Goal: Task Accomplishment & Management: Use online tool/utility

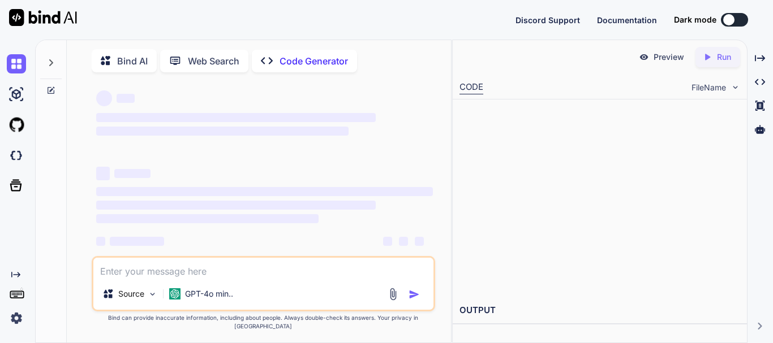
scroll to position [17, 0]
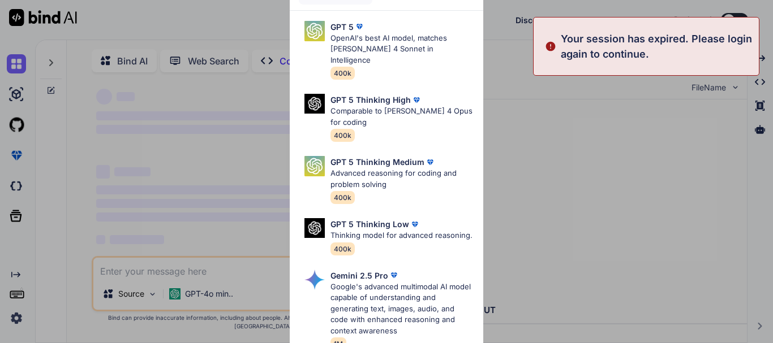
click at [544, 163] on div "Ultra Models GPT 5 OpenAI's best AI model, matches Claude 4 Sonnet in Intellige…" at bounding box center [386, 171] width 773 height 343
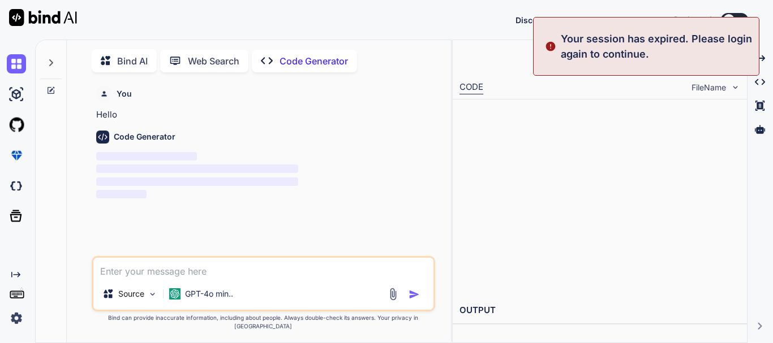
scroll to position [5, 0]
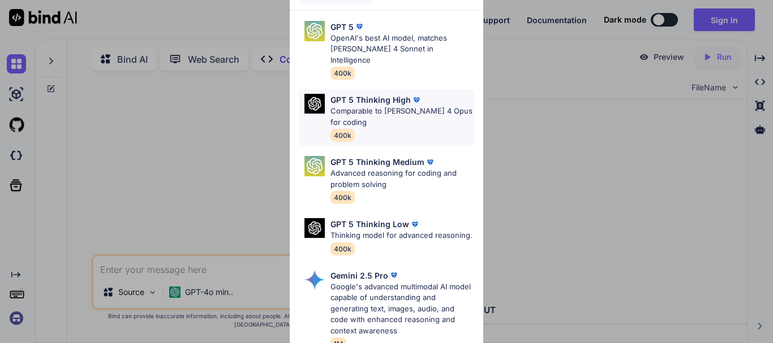
type textarea "x"
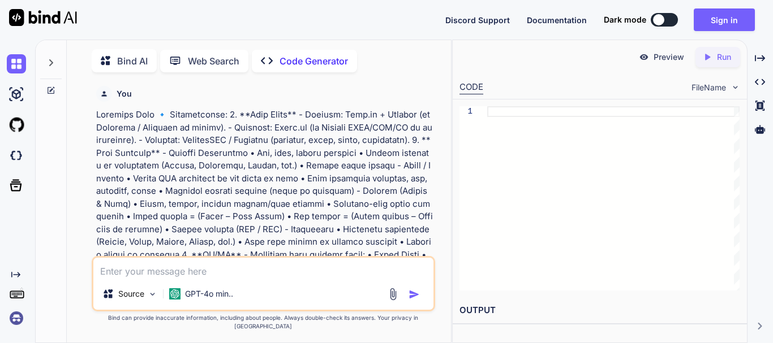
scroll to position [5, 0]
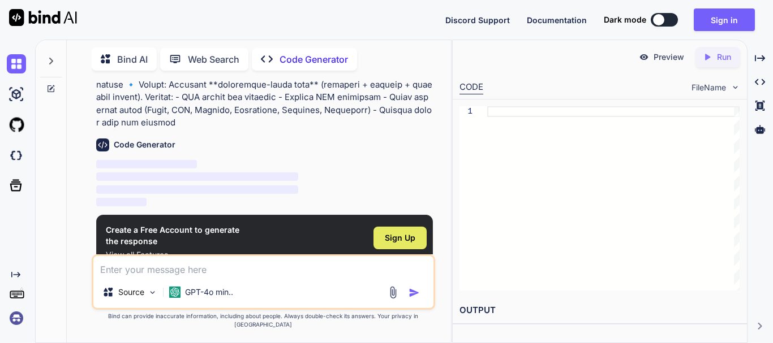
click at [402, 233] on span "Sign Up" at bounding box center [400, 238] width 31 height 11
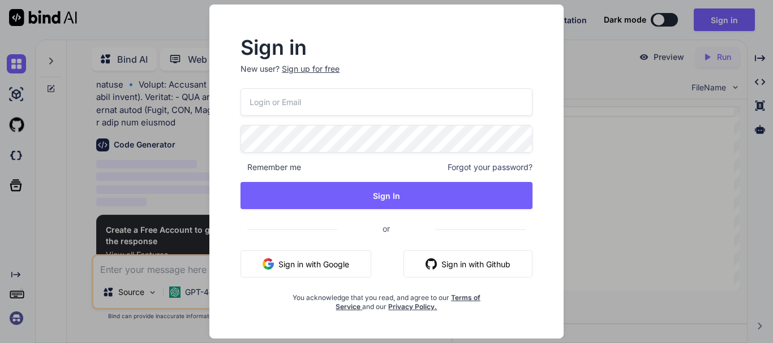
click at [295, 258] on button "Sign in with Google" at bounding box center [305, 264] width 131 height 27
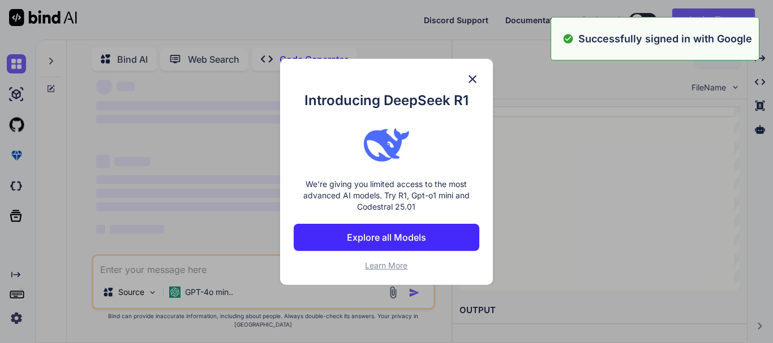
scroll to position [17, 0]
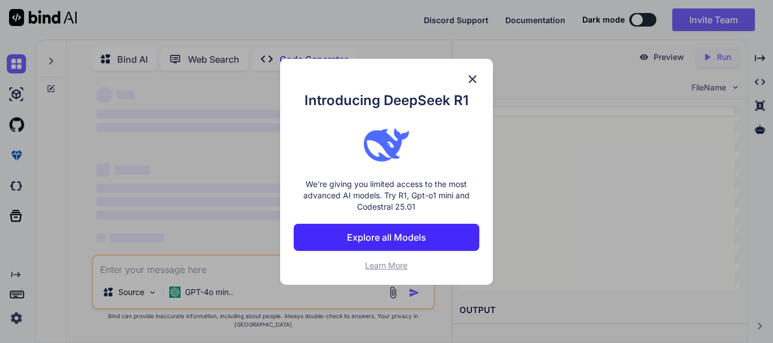
click at [400, 239] on p "Explore all Models" at bounding box center [386, 238] width 79 height 14
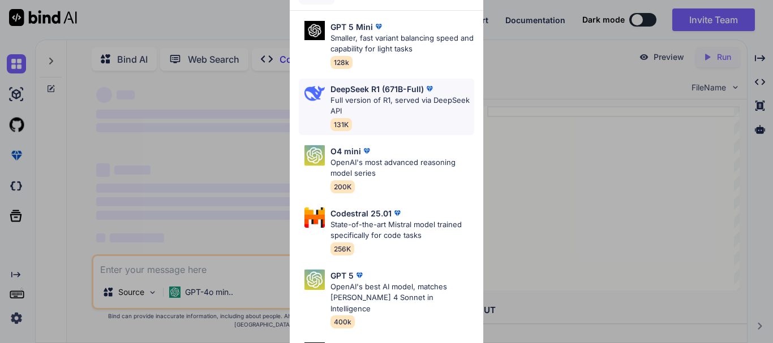
click at [392, 104] on p "Full version of R1, served via DeepSeek API" at bounding box center [402, 106] width 144 height 22
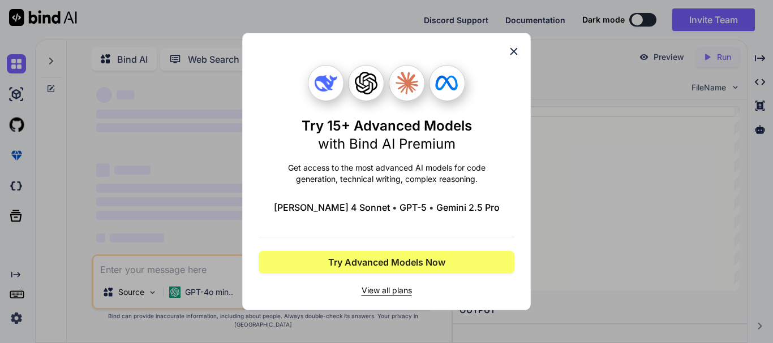
click at [515, 48] on icon at bounding box center [513, 51] width 12 height 12
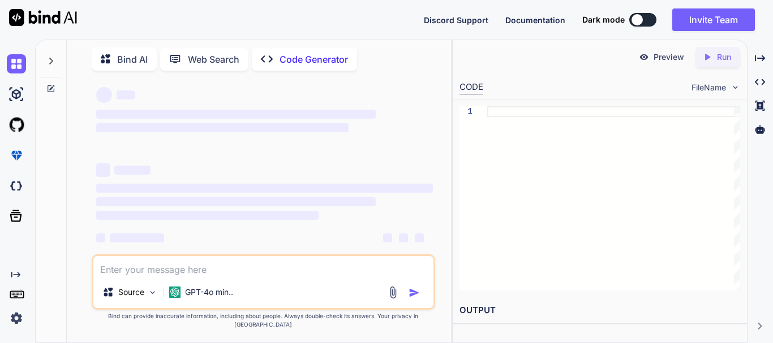
click at [645, 21] on button at bounding box center [642, 20] width 27 height 14
click at [635, 24] on div at bounding box center [636, 19] width 11 height 11
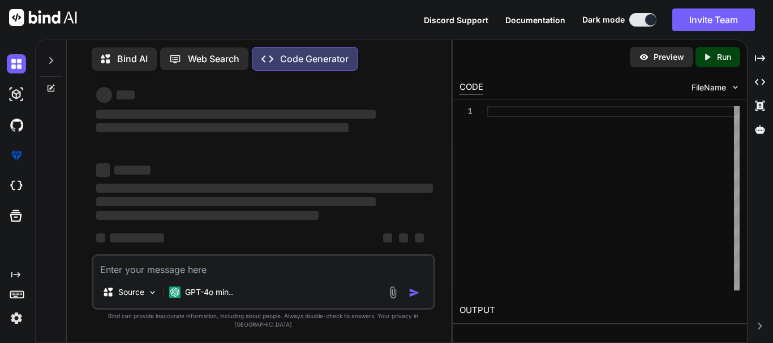
click at [635, 21] on button at bounding box center [642, 20] width 27 height 14
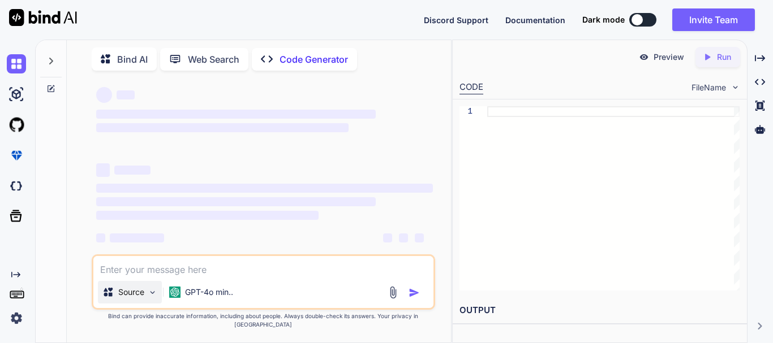
click at [151, 298] on img at bounding box center [153, 293] width 10 height 10
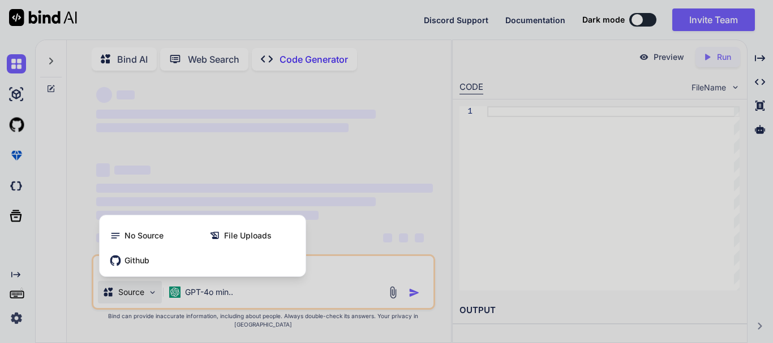
click at [151, 299] on div at bounding box center [386, 171] width 773 height 343
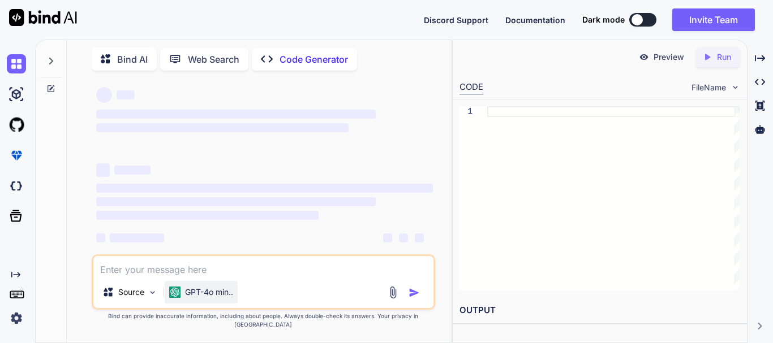
click at [233, 298] on p "GPT-4o min.." at bounding box center [209, 292] width 48 height 11
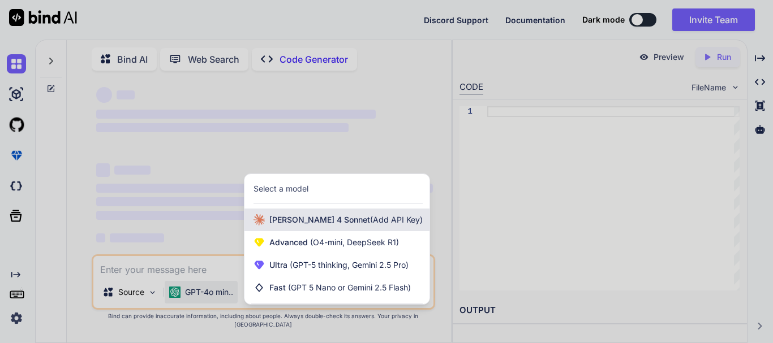
click at [370, 223] on span "(Add API Key)" at bounding box center [396, 220] width 53 height 10
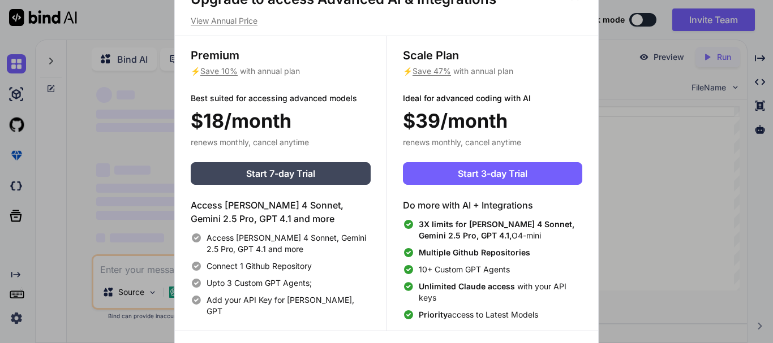
click at [623, 118] on div "Upgrade to access Advanced AI & Integrations View Annual Price Premium ⚡ Save 1…" at bounding box center [386, 171] width 773 height 343
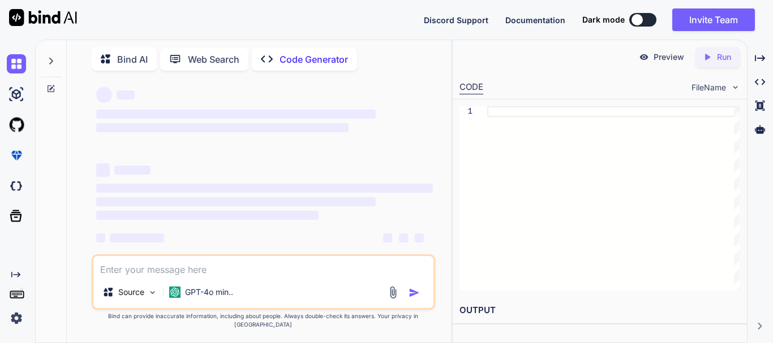
type textarea "x"
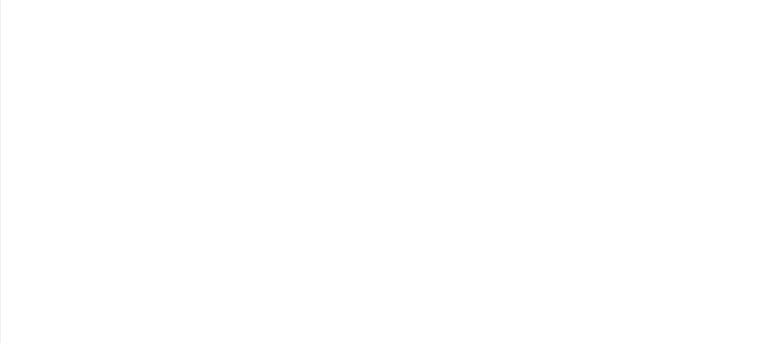
scroll to position [13, 0]
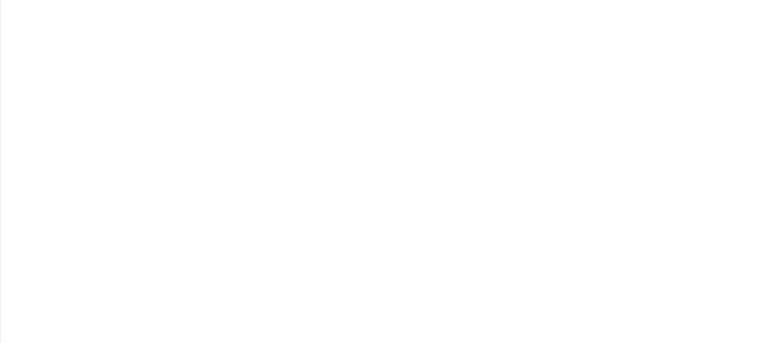
scroll to position [2998, 0]
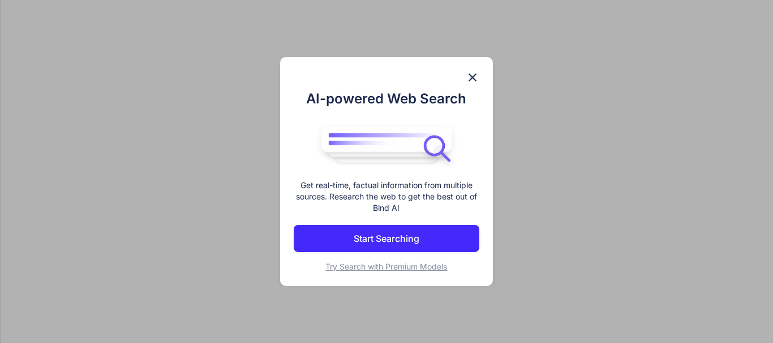
scroll to position [5, 0]
click at [377, 245] on p "Start Searching" at bounding box center [387, 239] width 66 height 14
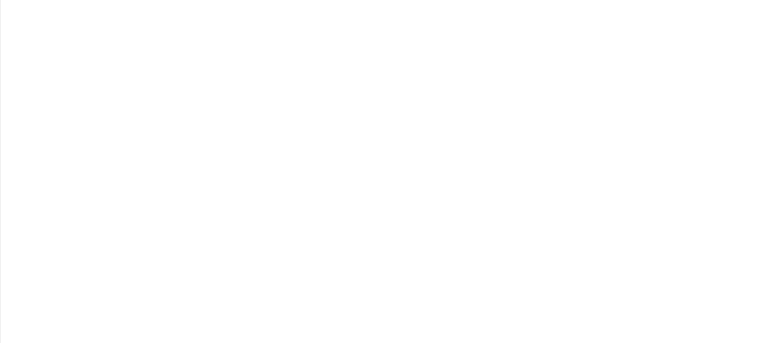
type textarea "x"
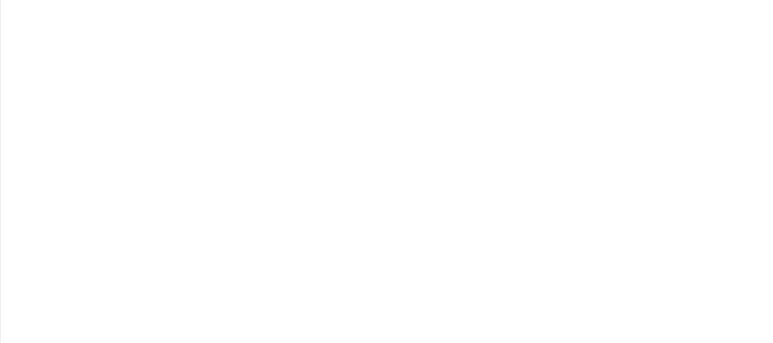
type textarea "id SERIAL PRIMARY KEY, description VARCHAR(255) NOT NULL, amount DECIMAL(10, 2)…"
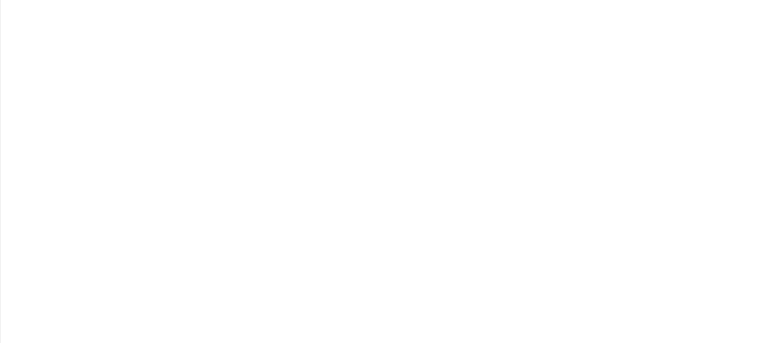
type textarea "x"
type textarea "// Start server app.listen(3000, () => { console.log('Server running on port 30…"
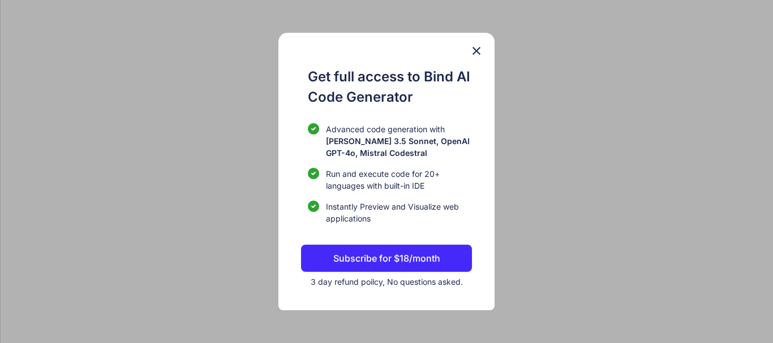
click at [482, 56] on img at bounding box center [477, 51] width 14 height 14
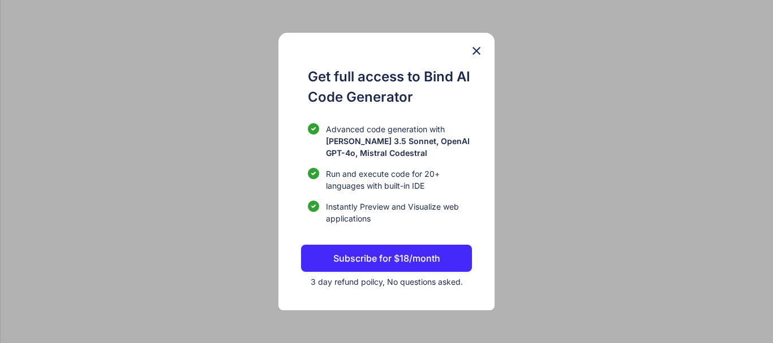
click at [480, 51] on img at bounding box center [477, 51] width 14 height 14
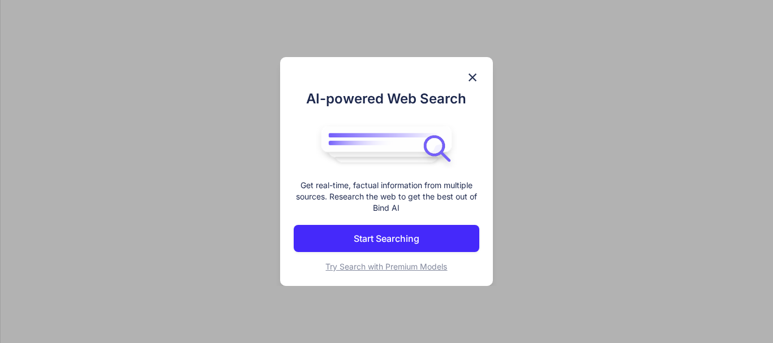
click at [147, 62] on div "AI-powered Web Search Get real-time, factual information from multiple sources.…" at bounding box center [386, 171] width 773 height 343
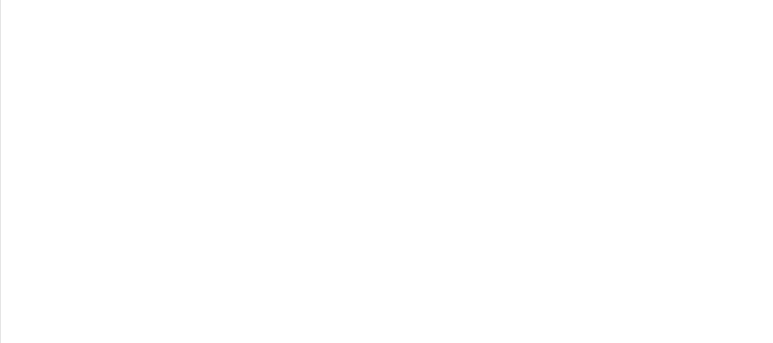
scroll to position [4831, 0]
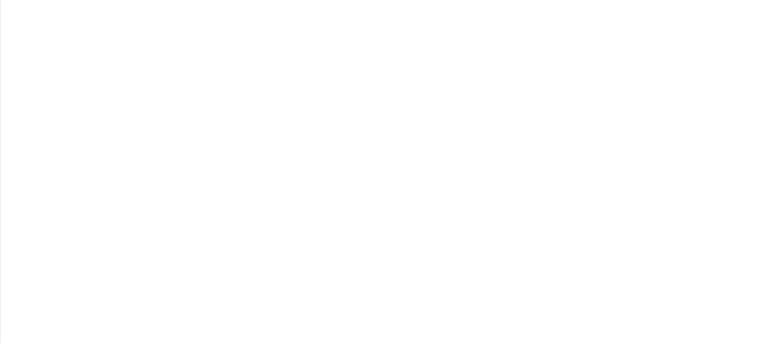
scroll to position [4831, 0]
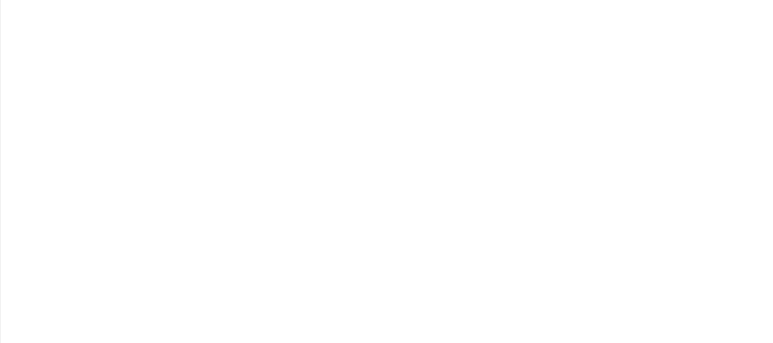
scroll to position [4831, 0]
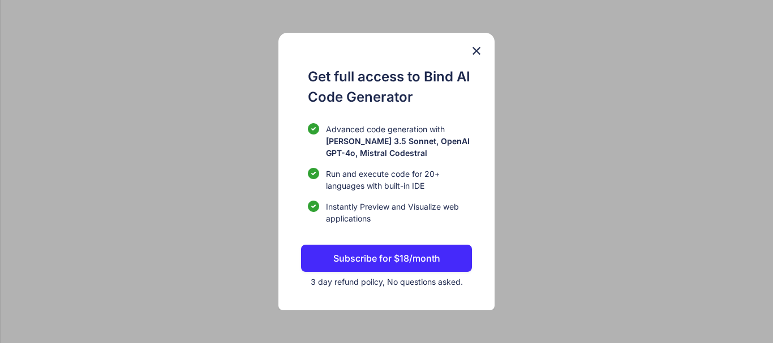
click at [474, 56] on img at bounding box center [477, 51] width 14 height 14
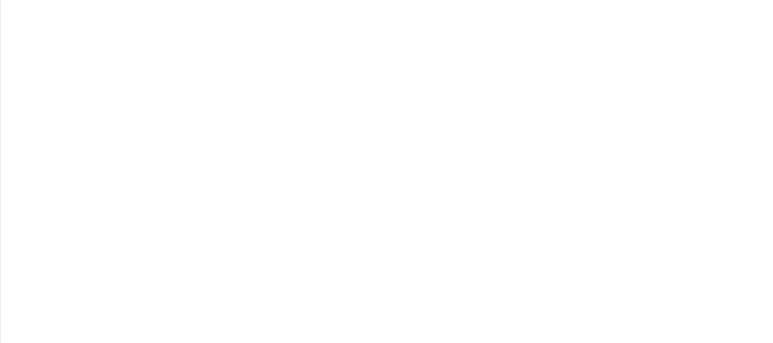
scroll to position [4387, 0]
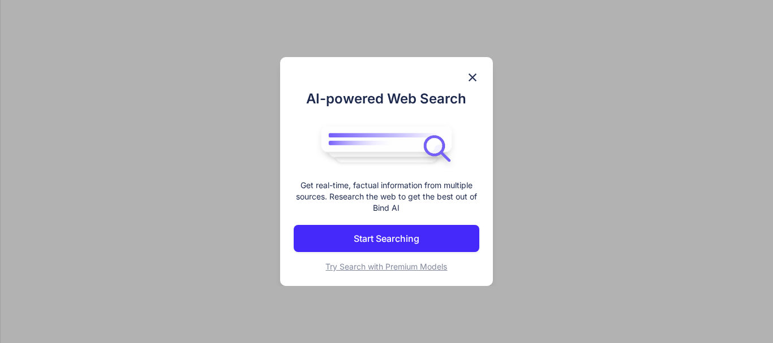
scroll to position [5, 0]
click at [398, 232] on p "Start Searching" at bounding box center [387, 239] width 66 height 14
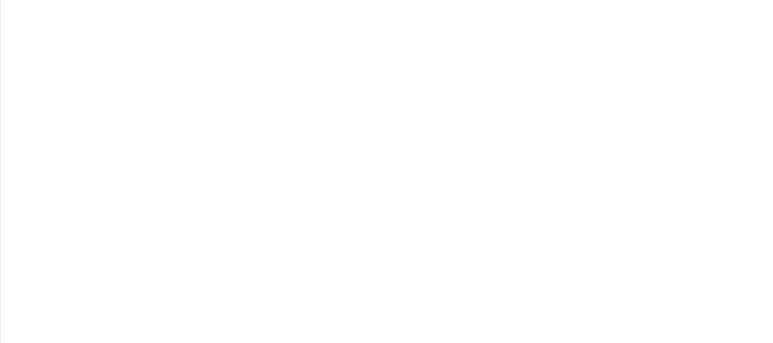
type textarea "x"
type textarea "const express = require('express'); const bodyParser = require('body-parser'); …"
drag, startPoint x: 728, startPoint y: 2, endPoint x: 728, endPoint y: 143, distance: 140.3
